Goal: Task Accomplishment & Management: Manage account settings

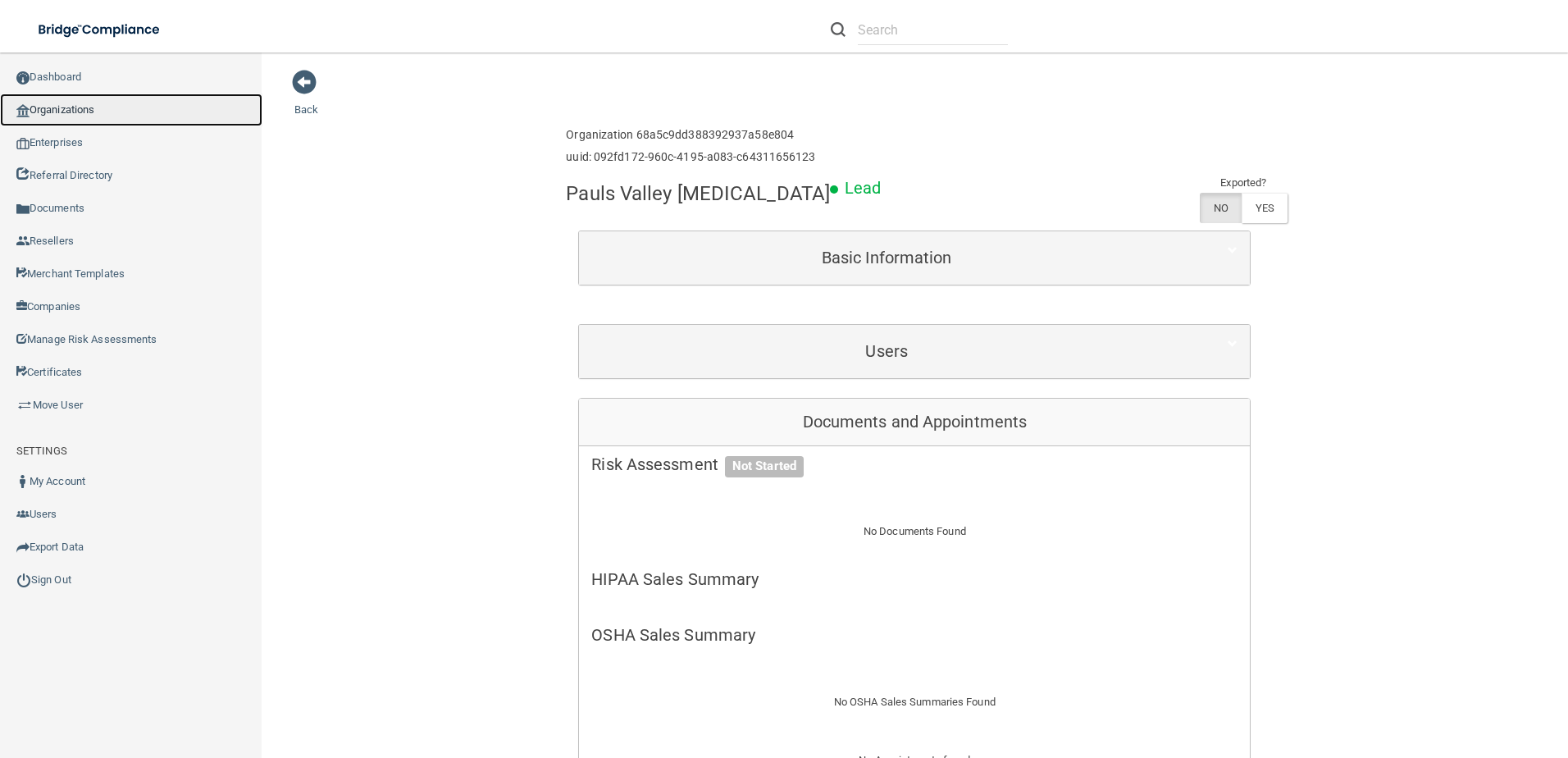
click at [46, 122] on link "Organizations" at bounding box center [131, 110] width 262 height 33
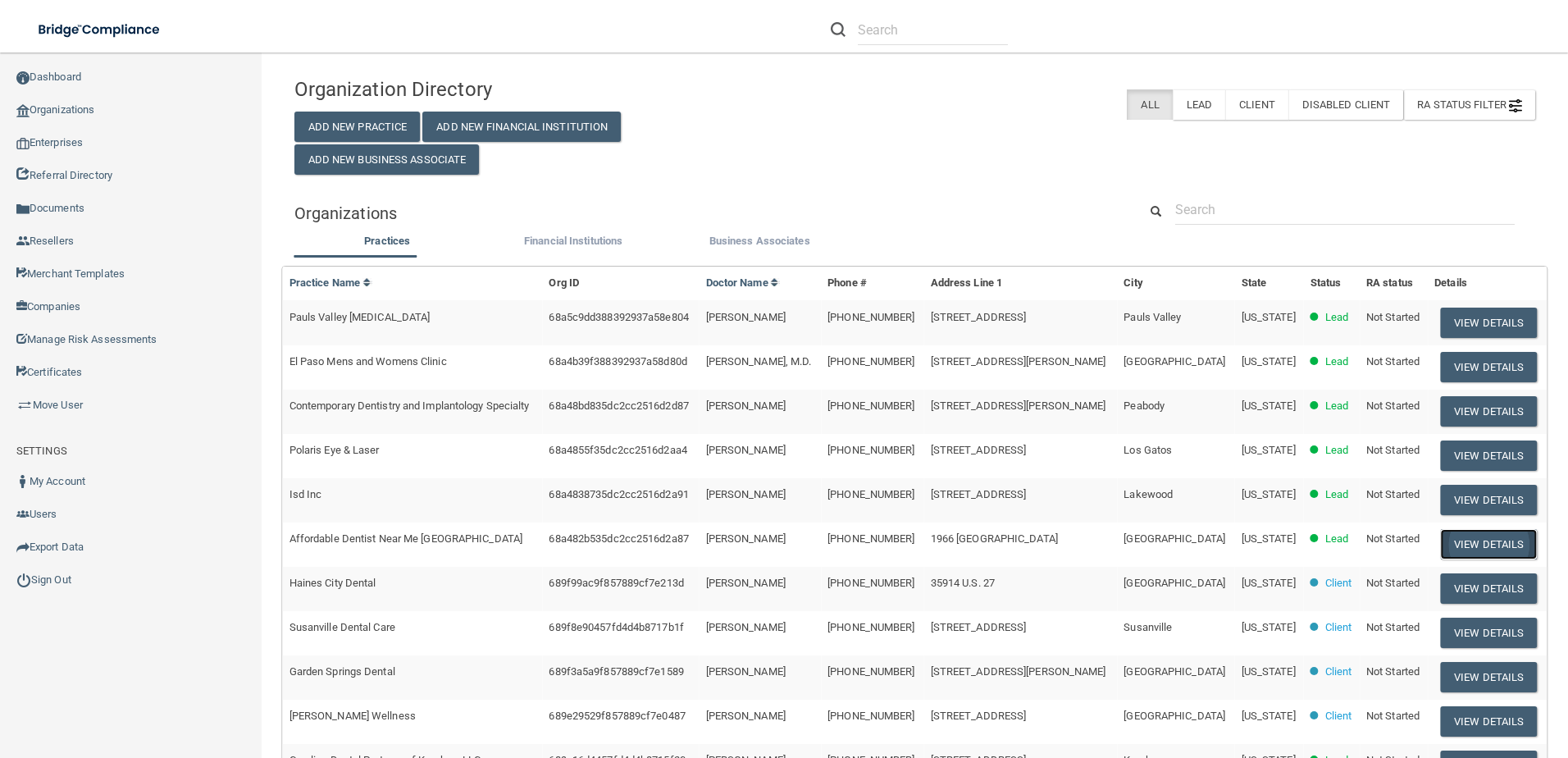
click at [1504, 550] on button "View Details" at bounding box center [1488, 543] width 97 height 30
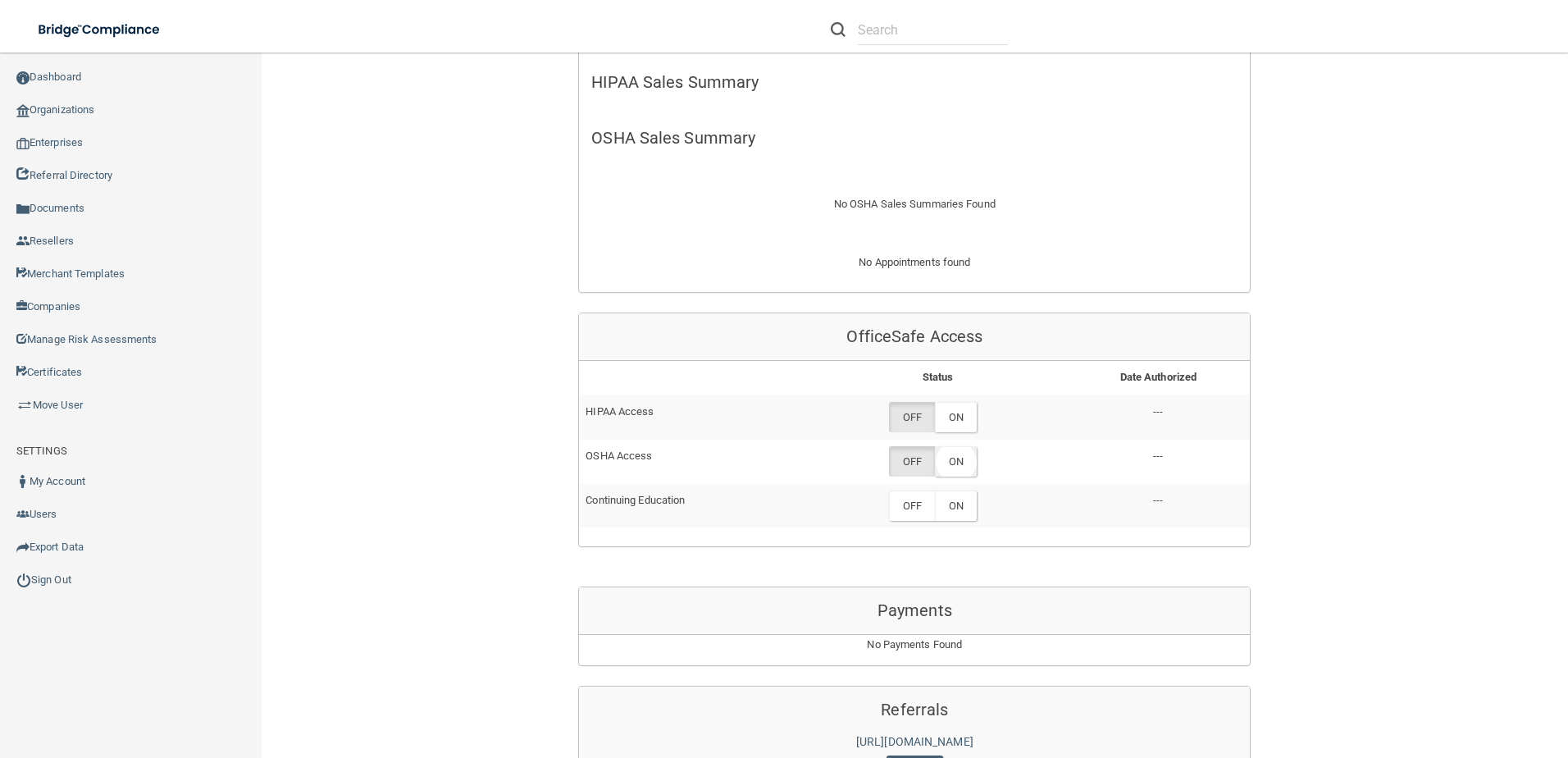
scroll to position [574, 0]
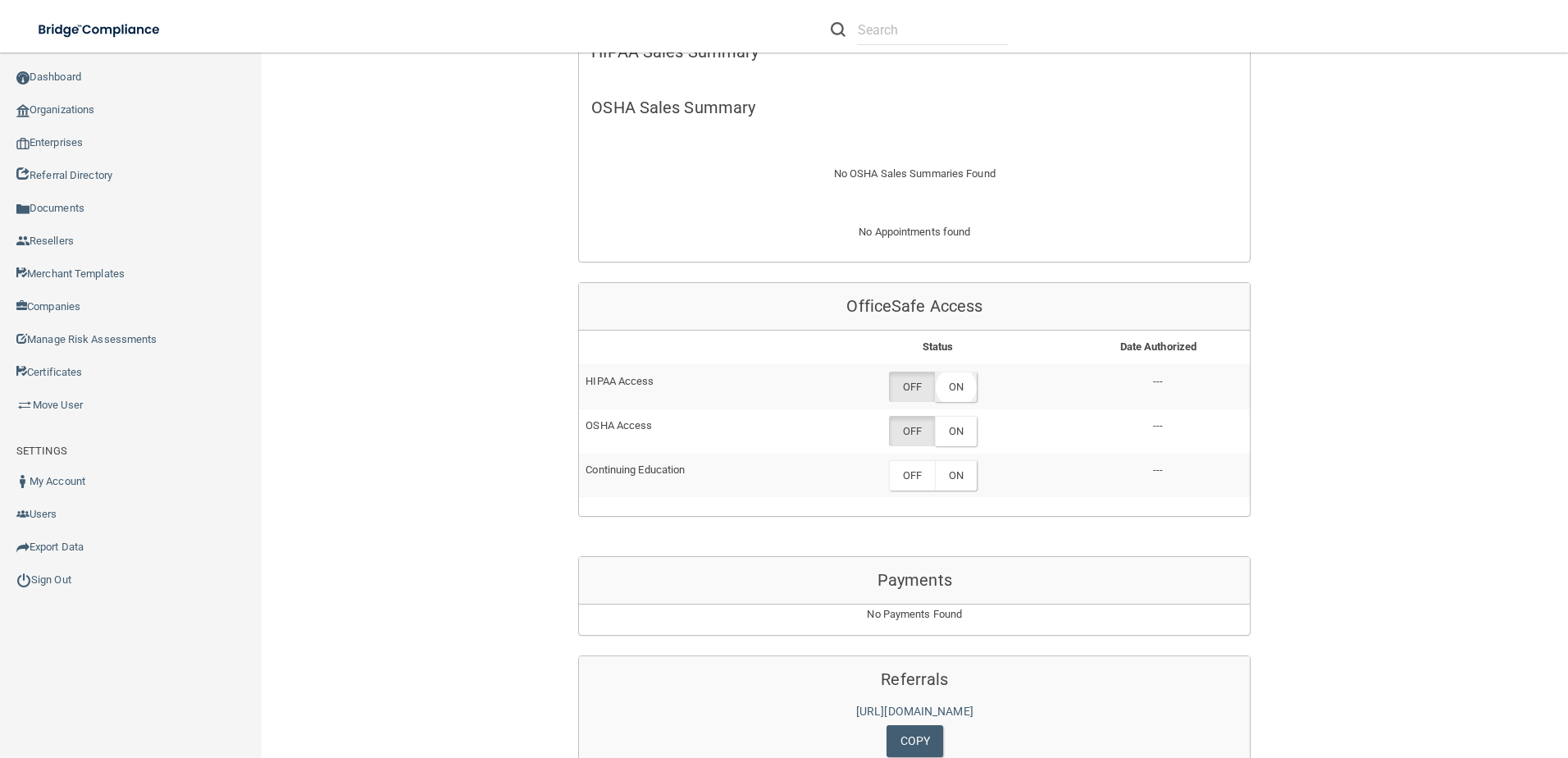
click at [962, 383] on label "ON" at bounding box center [955, 386] width 42 height 30
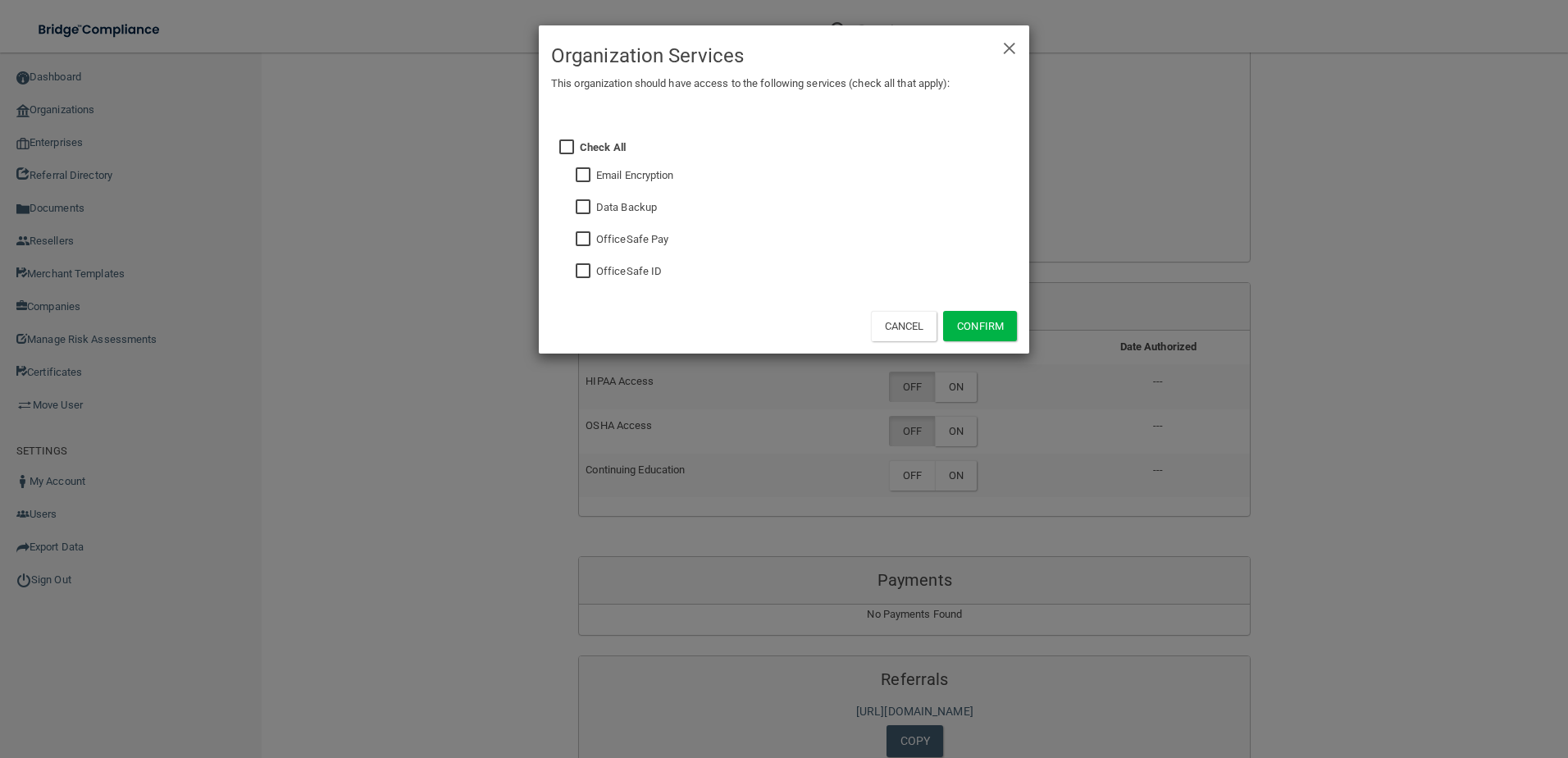
click at [585, 271] on input "checkbox" at bounding box center [585, 272] width 19 height 13
checkbox input "true"
click at [581, 210] on input "checkbox" at bounding box center [585, 208] width 19 height 13
checkbox input "true"
click at [1011, 319] on button "Confirm" at bounding box center [979, 326] width 74 height 30
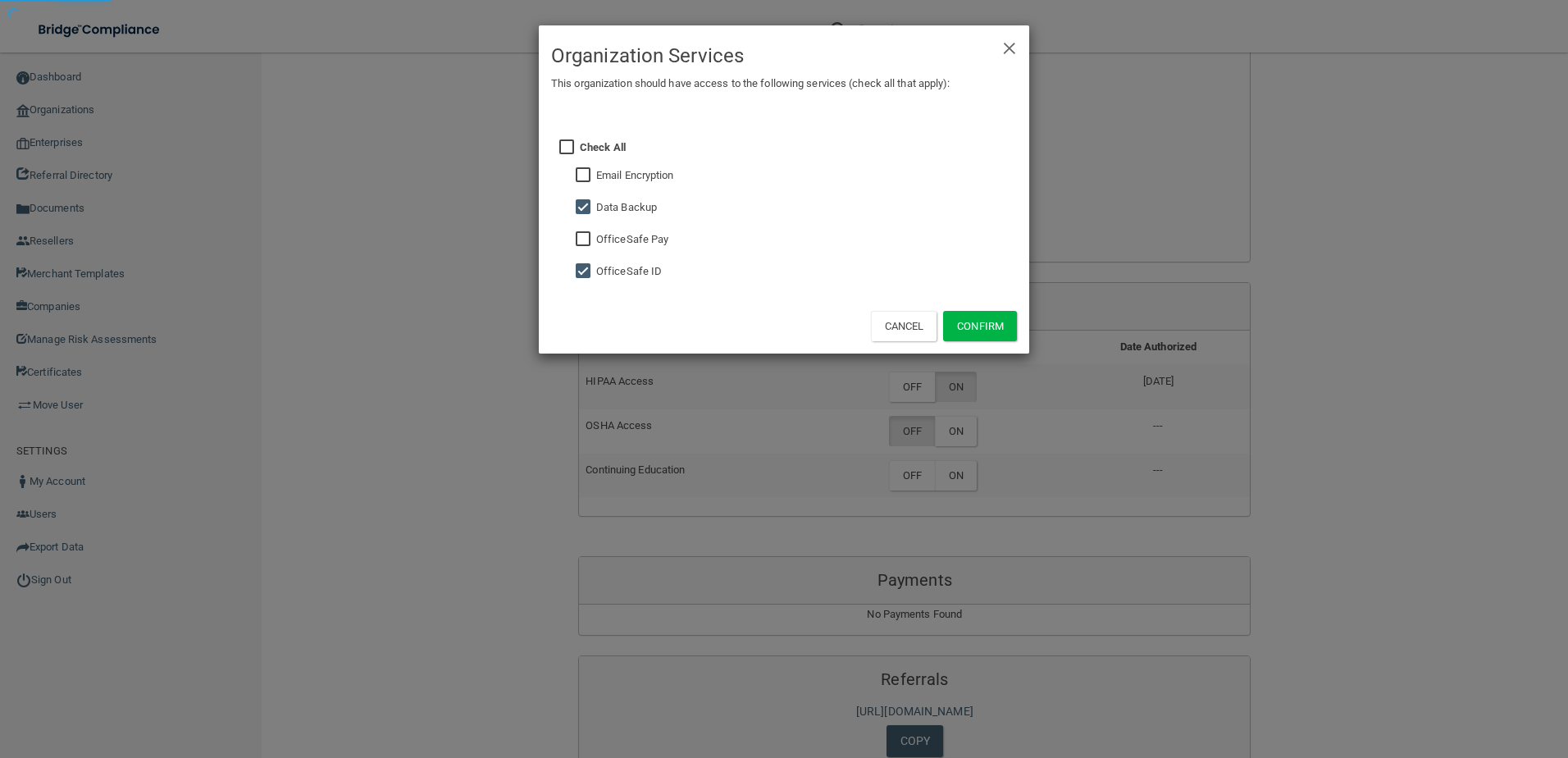
click at [964, 443] on div "× Close Organization Services This organization should have access to the follo…" at bounding box center [784, 379] width 1568 height 758
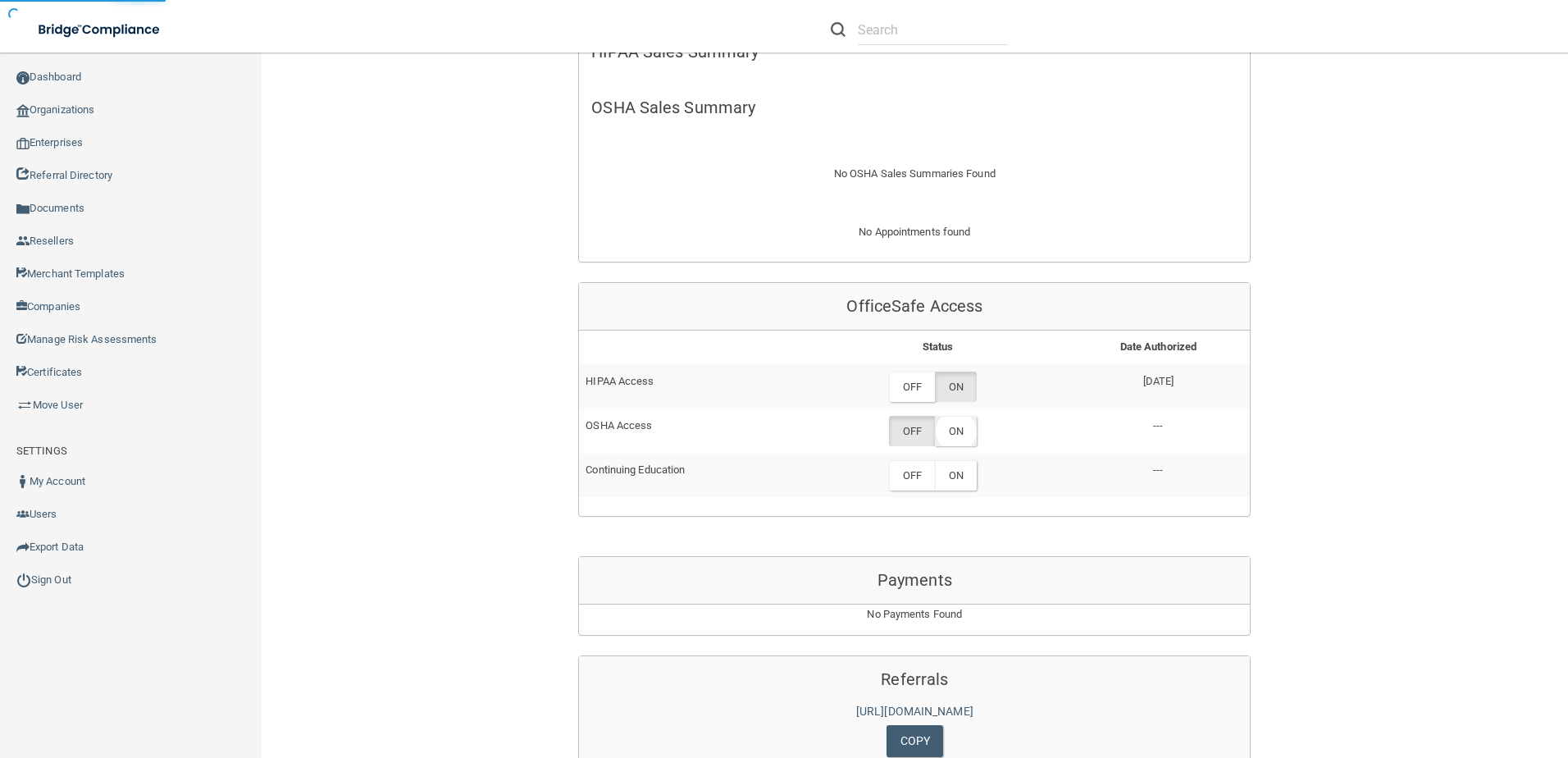
click at [964, 434] on label "ON" at bounding box center [955, 431] width 42 height 30
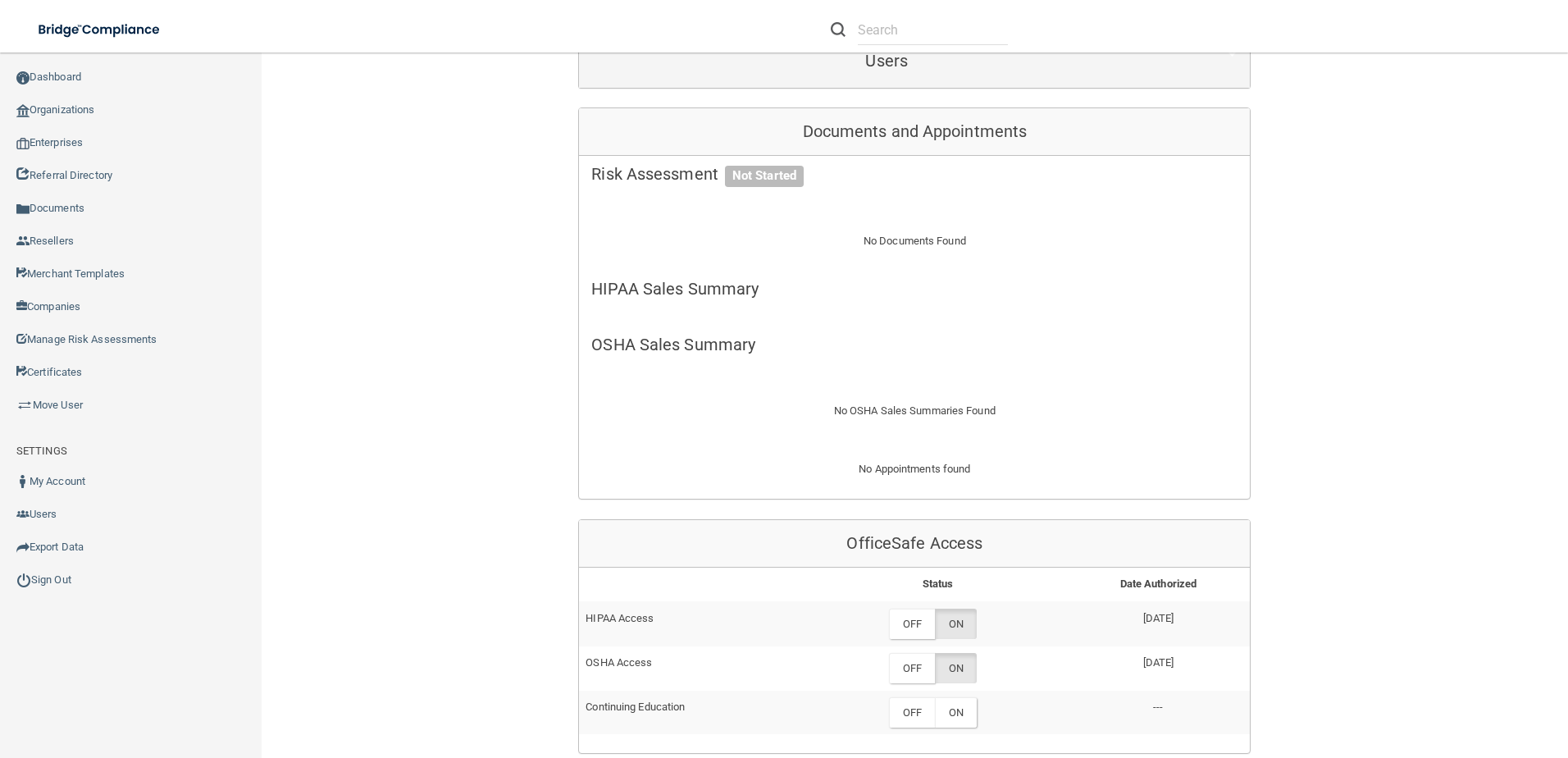
scroll to position [328, 0]
